Goal: Navigation & Orientation: Find specific page/section

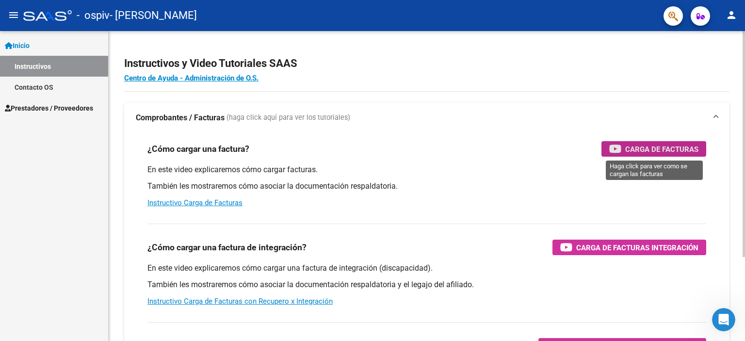
click at [646, 145] on span "Carga de Facturas" at bounding box center [661, 149] width 73 height 12
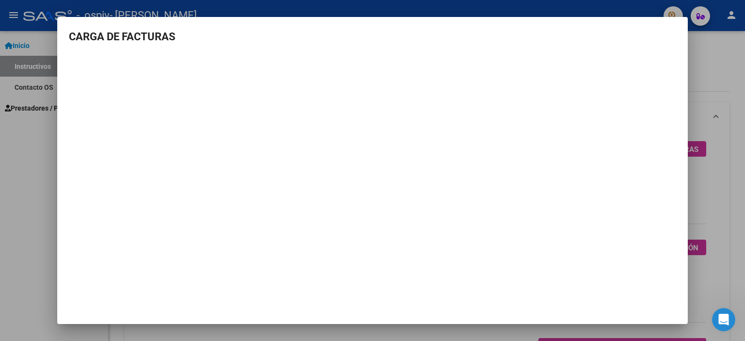
click at [735, 89] on div at bounding box center [372, 170] width 745 height 341
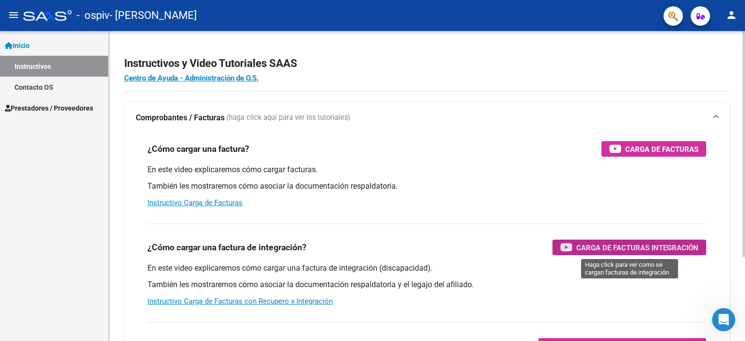
click at [658, 250] on span "Carga de Facturas Integración" at bounding box center [637, 248] width 122 height 12
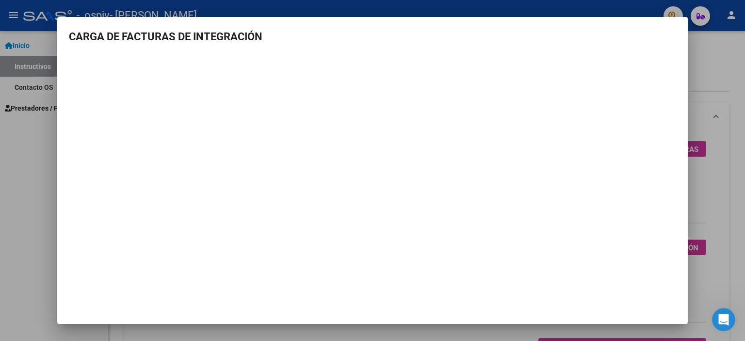
click at [732, 171] on div at bounding box center [372, 170] width 745 height 341
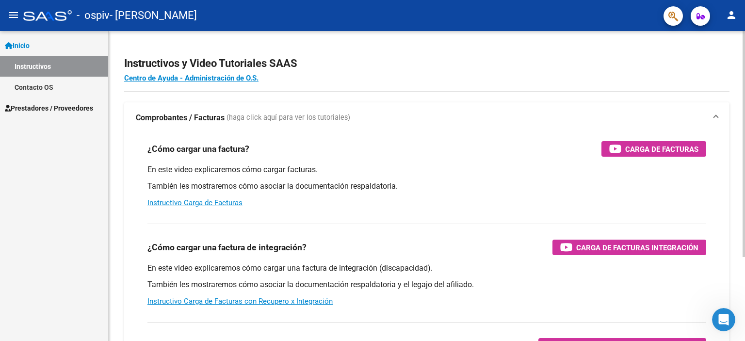
click at [727, 184] on div "¿Cómo cargar una factura? Carga de Facturas En este video explicaremos cómo car…" at bounding box center [426, 271] width 605 height 277
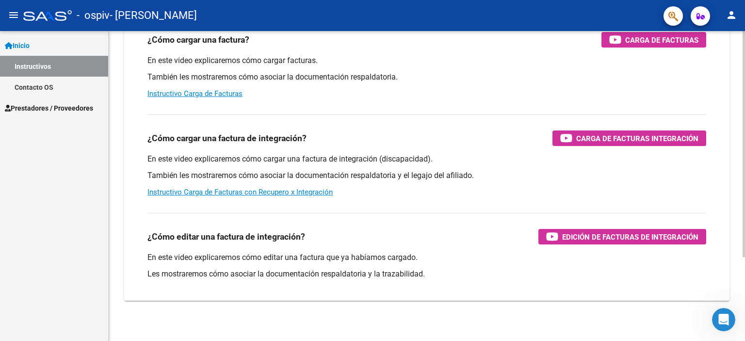
scroll to position [115, 0]
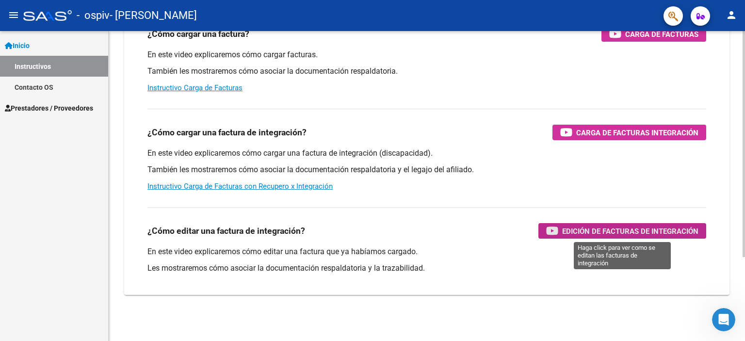
click at [639, 231] on span "Edición de Facturas de integración" at bounding box center [630, 231] width 136 height 12
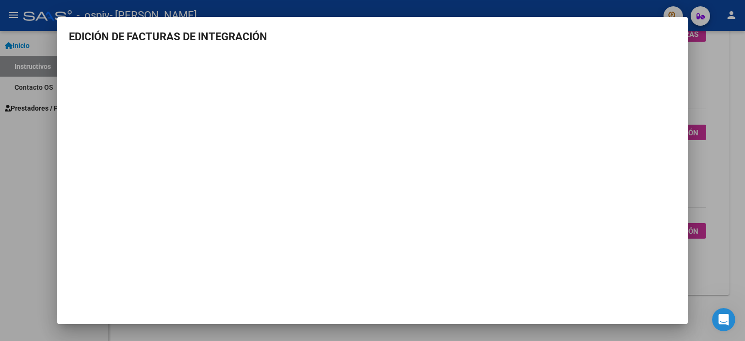
click at [714, 82] on div at bounding box center [372, 170] width 745 height 341
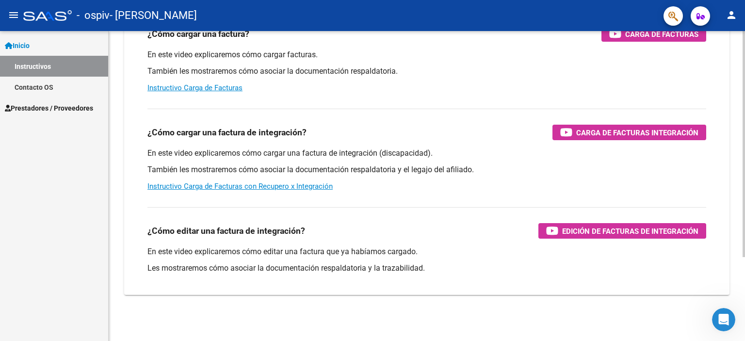
drag, startPoint x: 741, startPoint y: 75, endPoint x: 743, endPoint y: 129, distance: 53.9
click at [743, 129] on div "Instructivos y Video Tutoriales SAAS Centro de Ayuda - Administración de O.S. C…" at bounding box center [428, 128] width 639 height 425
click at [743, 129] on div at bounding box center [744, 227] width 2 height 226
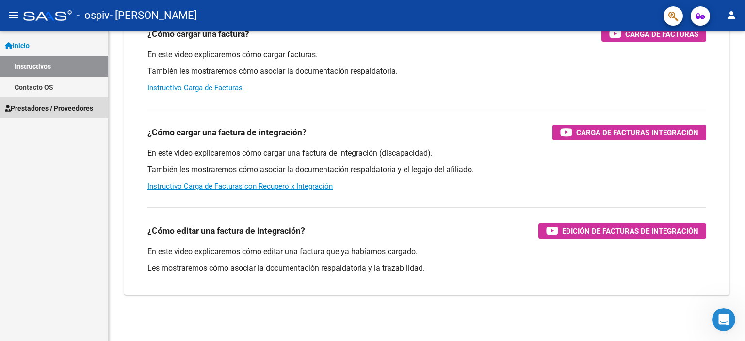
click at [40, 101] on link "Prestadores / Proveedores" at bounding box center [54, 108] width 108 height 21
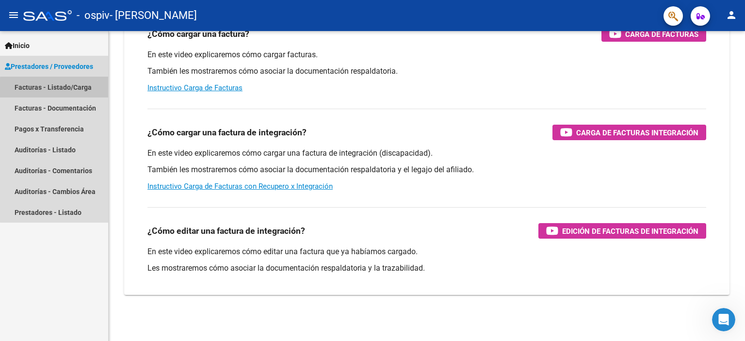
click at [81, 90] on link "Facturas - Listado/Carga" at bounding box center [54, 87] width 108 height 21
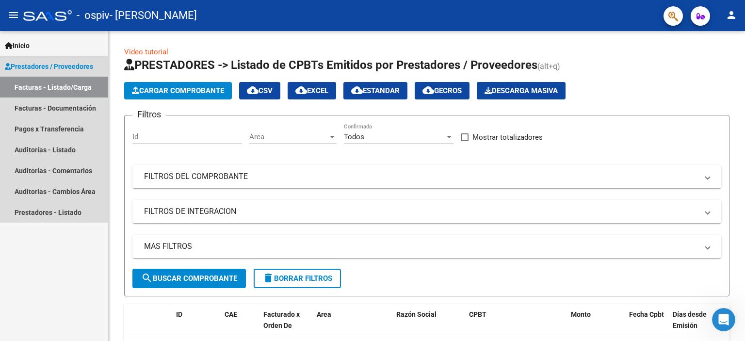
click at [81, 90] on link "Facturas - Listado/Carga" at bounding box center [54, 87] width 108 height 21
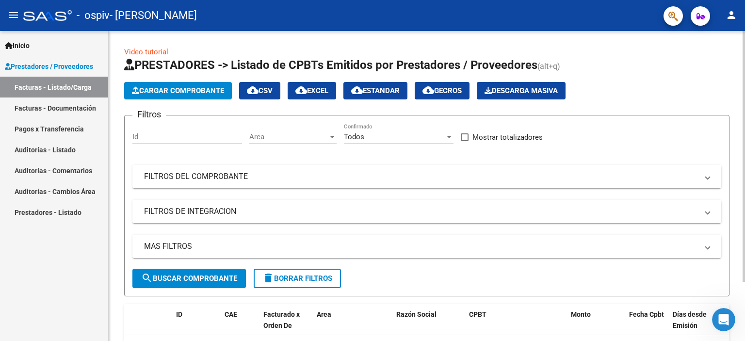
click at [205, 47] on div "Video tutorial PRESTADORES -> Listado de CPBTs Emitidos por Prestadores / Prove…" at bounding box center [426, 216] width 605 height 338
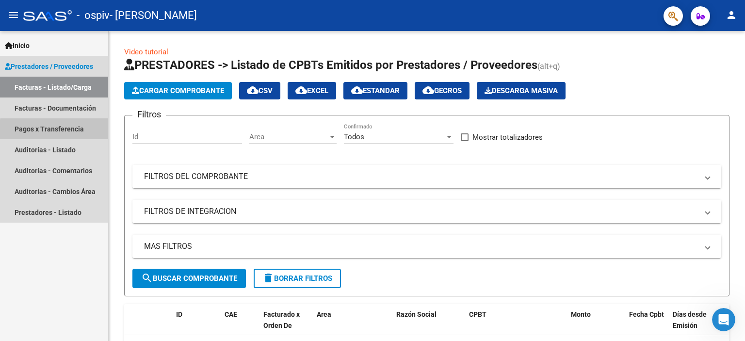
click at [85, 132] on link "Pagos x Transferencia" at bounding box center [54, 128] width 108 height 21
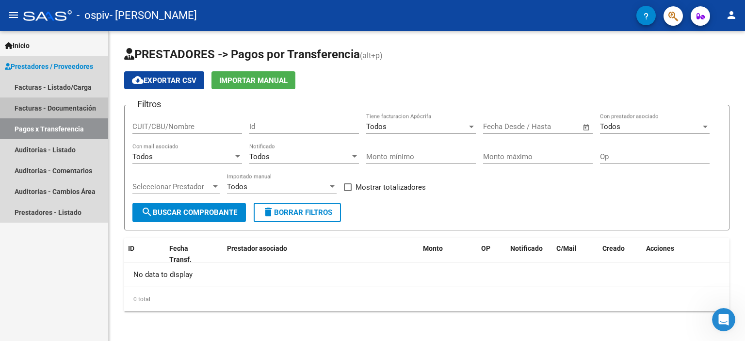
click at [87, 110] on link "Facturas - Documentación" at bounding box center [54, 108] width 108 height 21
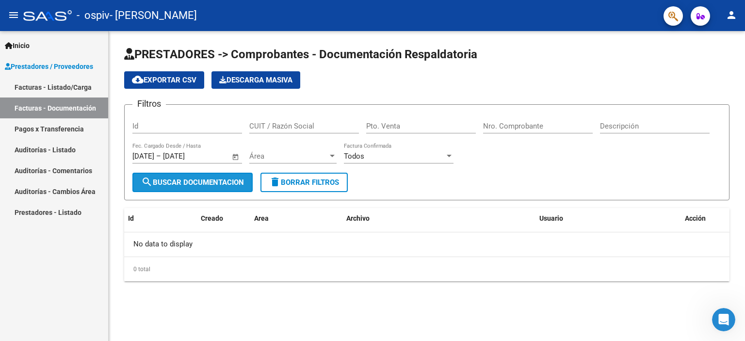
click at [227, 180] on span "search Buscar Documentacion" at bounding box center [192, 182] width 103 height 9
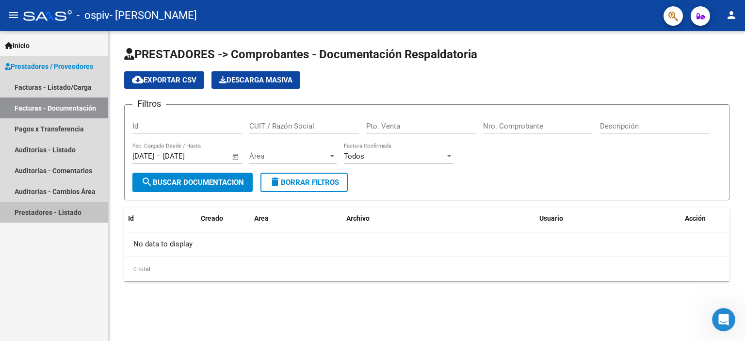
click at [76, 217] on link "Prestadores - Listado" at bounding box center [54, 212] width 108 height 21
